Goal: Information Seeking & Learning: Learn about a topic

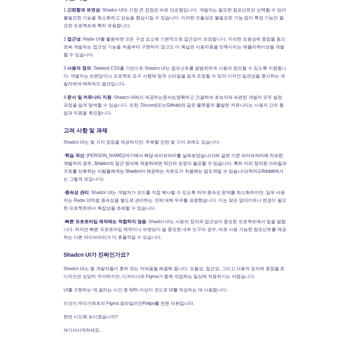
scroll to position [587, 0]
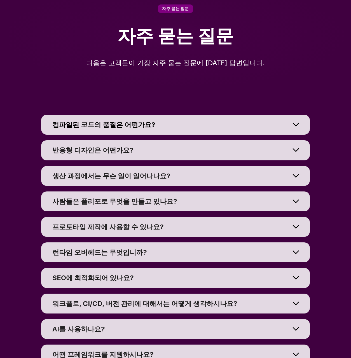
scroll to position [4046, 0]
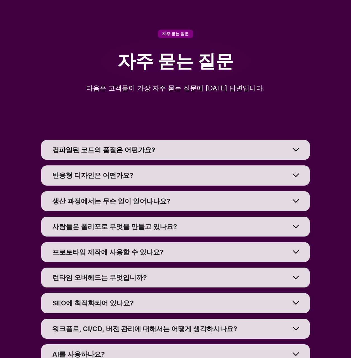
click at [292, 137] on div at bounding box center [296, 149] width 28 height 25
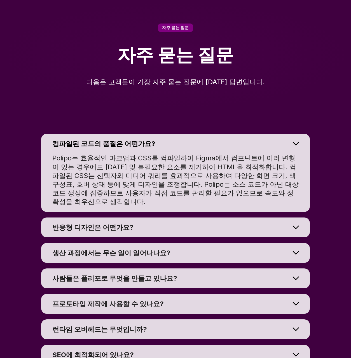
scroll to position [4095, 0]
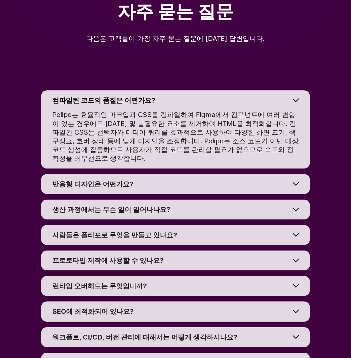
click at [297, 171] on div at bounding box center [296, 183] width 28 height 25
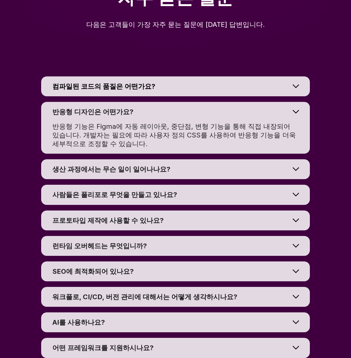
scroll to position [4145, 0]
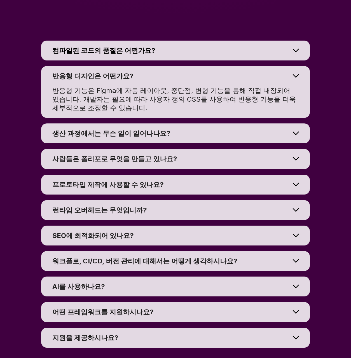
click at [297, 121] on div at bounding box center [296, 133] width 28 height 25
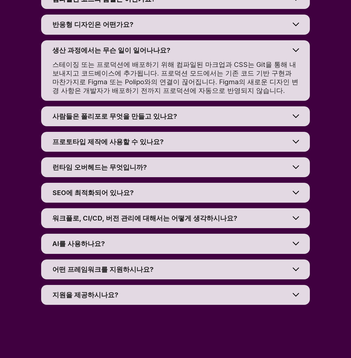
scroll to position [4197, 0]
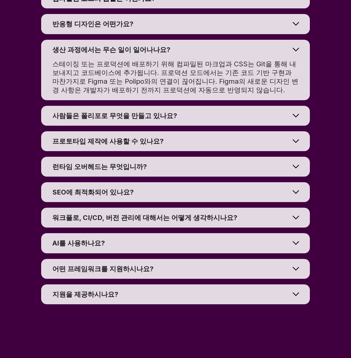
click at [295, 103] on div at bounding box center [296, 115] width 28 height 25
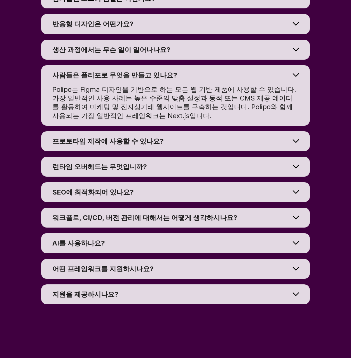
click at [293, 129] on div at bounding box center [296, 141] width 28 height 25
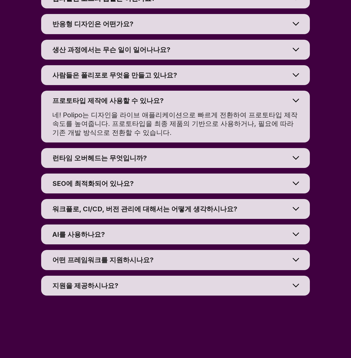
click at [298, 145] on div at bounding box center [296, 157] width 28 height 25
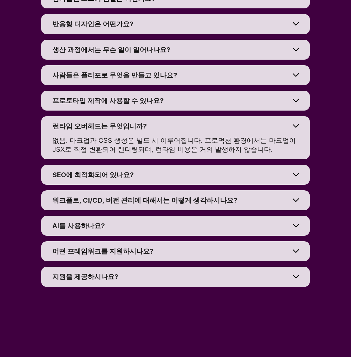
click at [298, 162] on div at bounding box center [296, 174] width 28 height 25
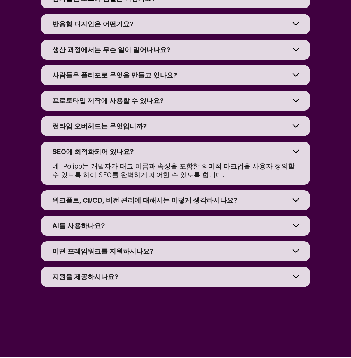
click at [292, 188] on div at bounding box center [296, 200] width 28 height 25
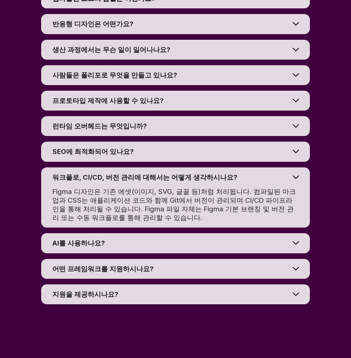
click at [287, 231] on div at bounding box center [296, 243] width 28 height 25
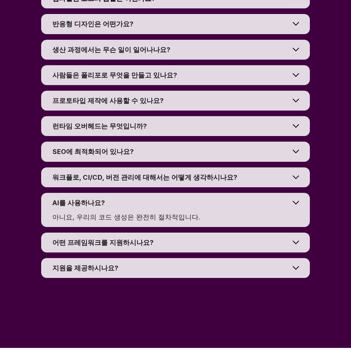
click at [292, 230] on div at bounding box center [296, 242] width 28 height 25
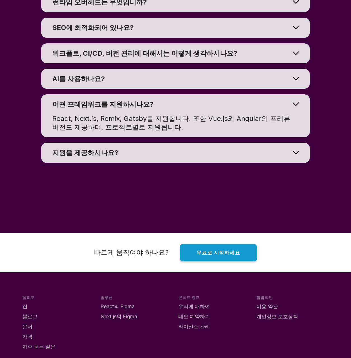
scroll to position [4361, 0]
